Goal: Task Accomplishment & Management: Use online tool/utility

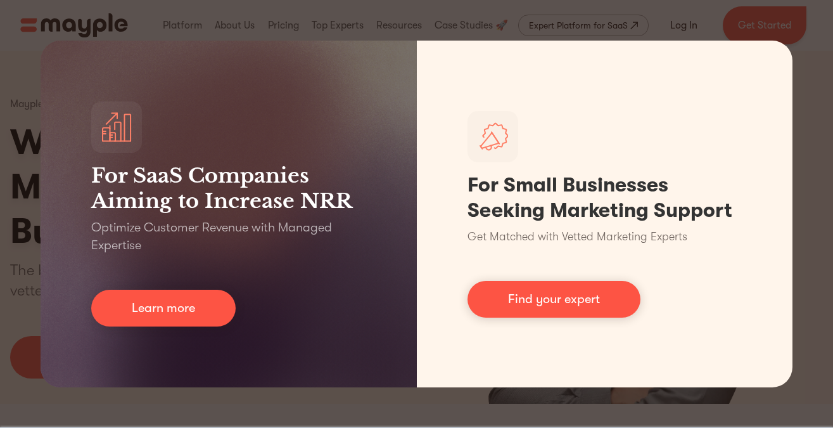
click at [395, 419] on div "For SaaS Companies Aiming to Increase NRR Optimize Customer Revenue with Manage…" at bounding box center [416, 214] width 833 height 428
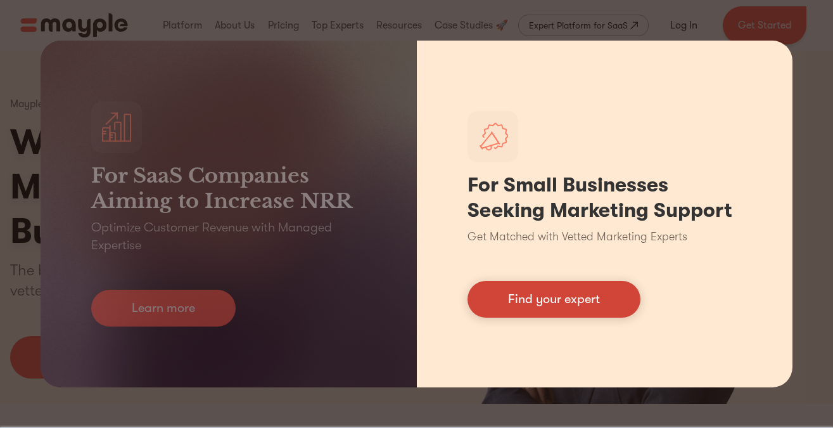
click at [612, 301] on link "Find your expert" at bounding box center [553, 299] width 173 height 37
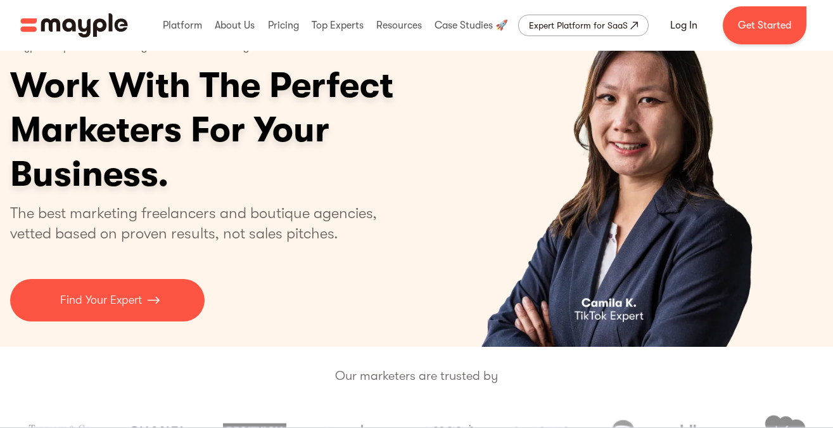
scroll to position [124, 0]
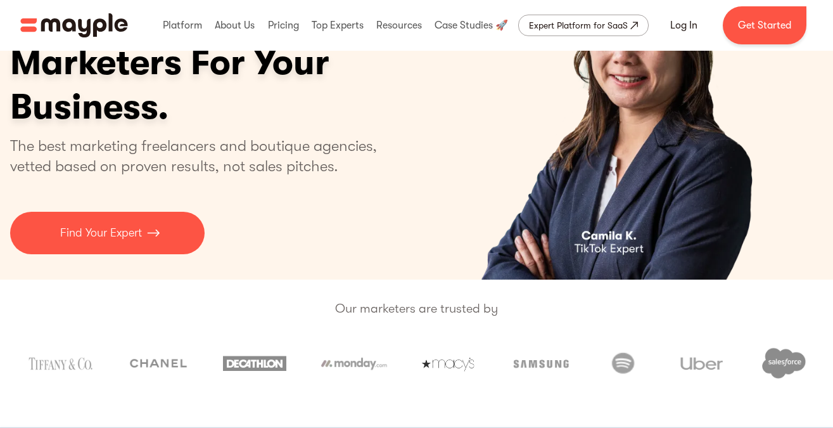
click at [168, 205] on div "Mayple is a platform for hiring on-demand marketing talent. Work With The Perfe…" at bounding box center [250, 109] width 481 height 289
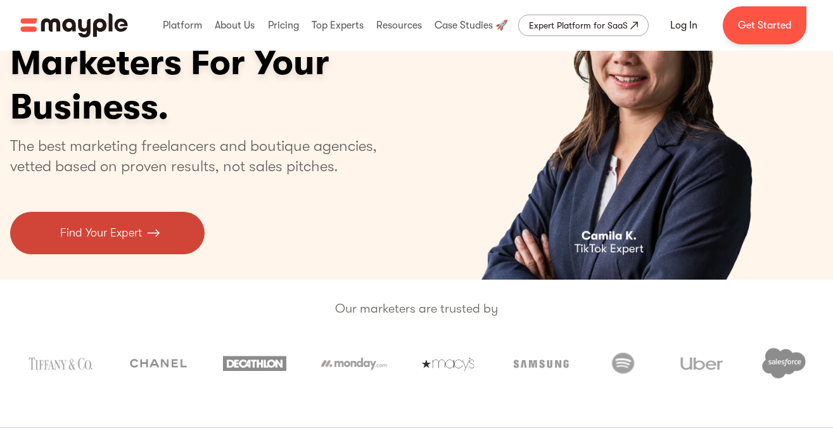
click at [167, 230] on link "Find Your Expert" at bounding box center [107, 233] width 194 height 42
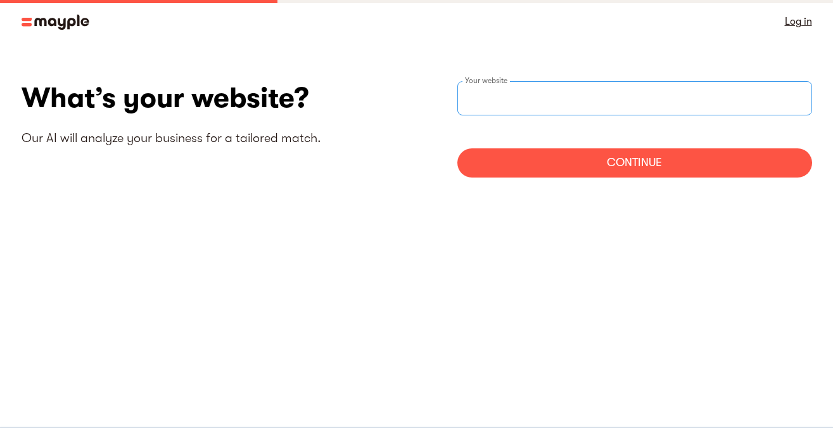
click at [642, 113] on input "websiteStep" at bounding box center [634, 98] width 355 height 34
paste input "[URL][DOMAIN_NAME]"
type input "[URL][DOMAIN_NAME]"
click at [742, 176] on div "Continue" at bounding box center [634, 162] width 355 height 29
